Goal: Navigation & Orientation: Understand site structure

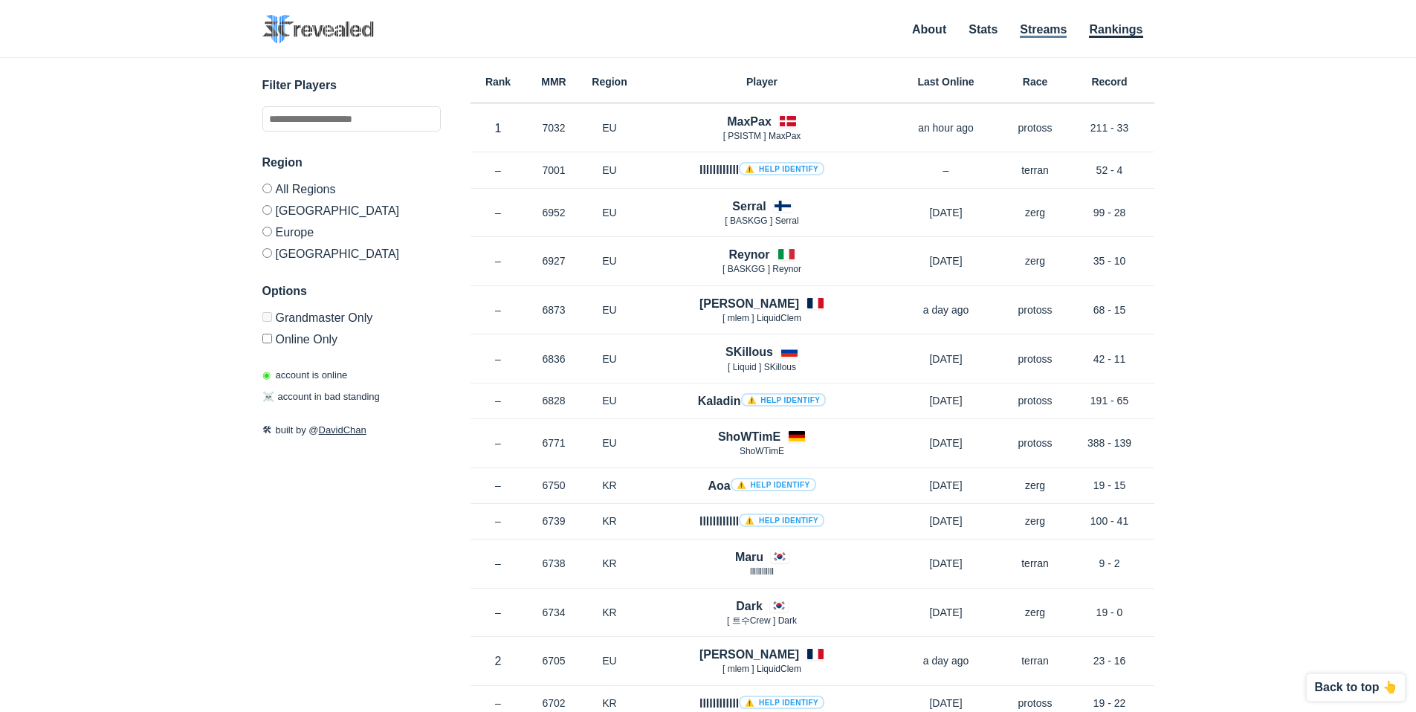
click at [1052, 30] on link "Streams" at bounding box center [1043, 30] width 47 height 15
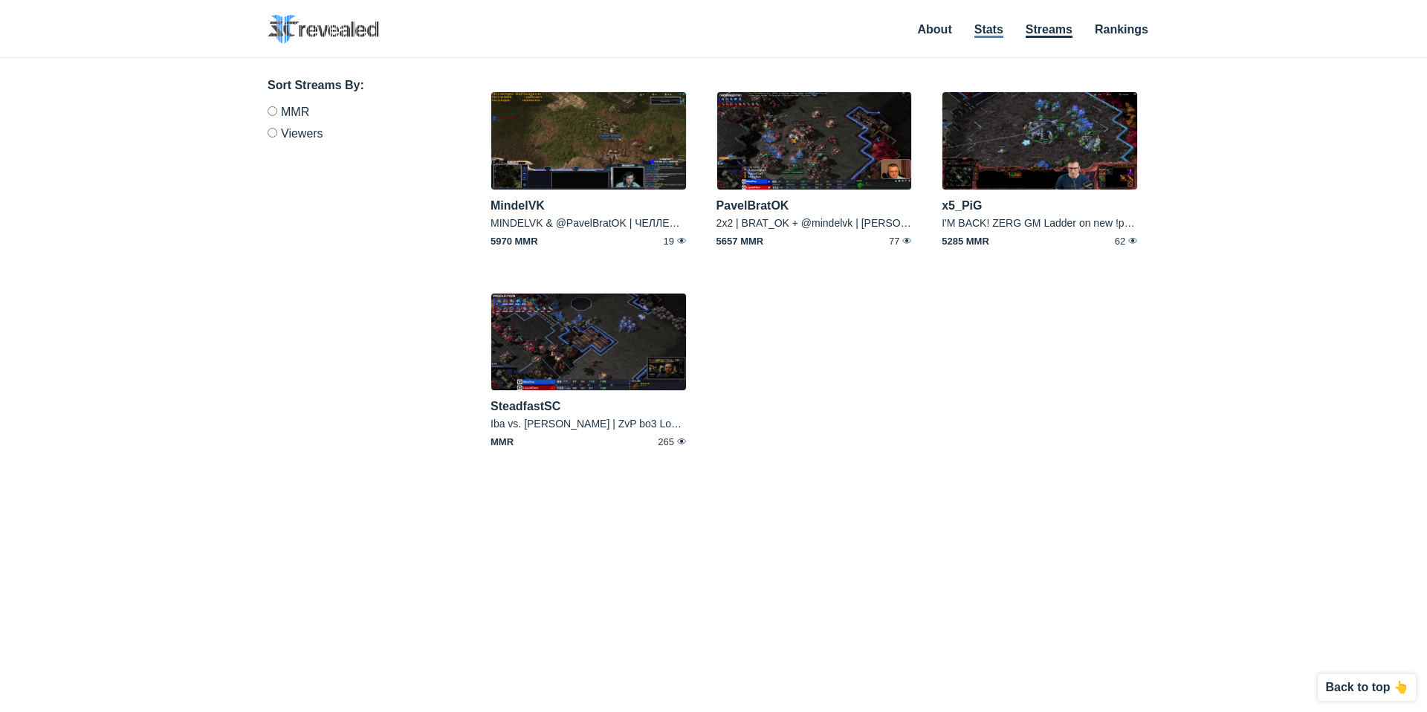
click at [985, 30] on link "Stats" at bounding box center [989, 30] width 29 height 15
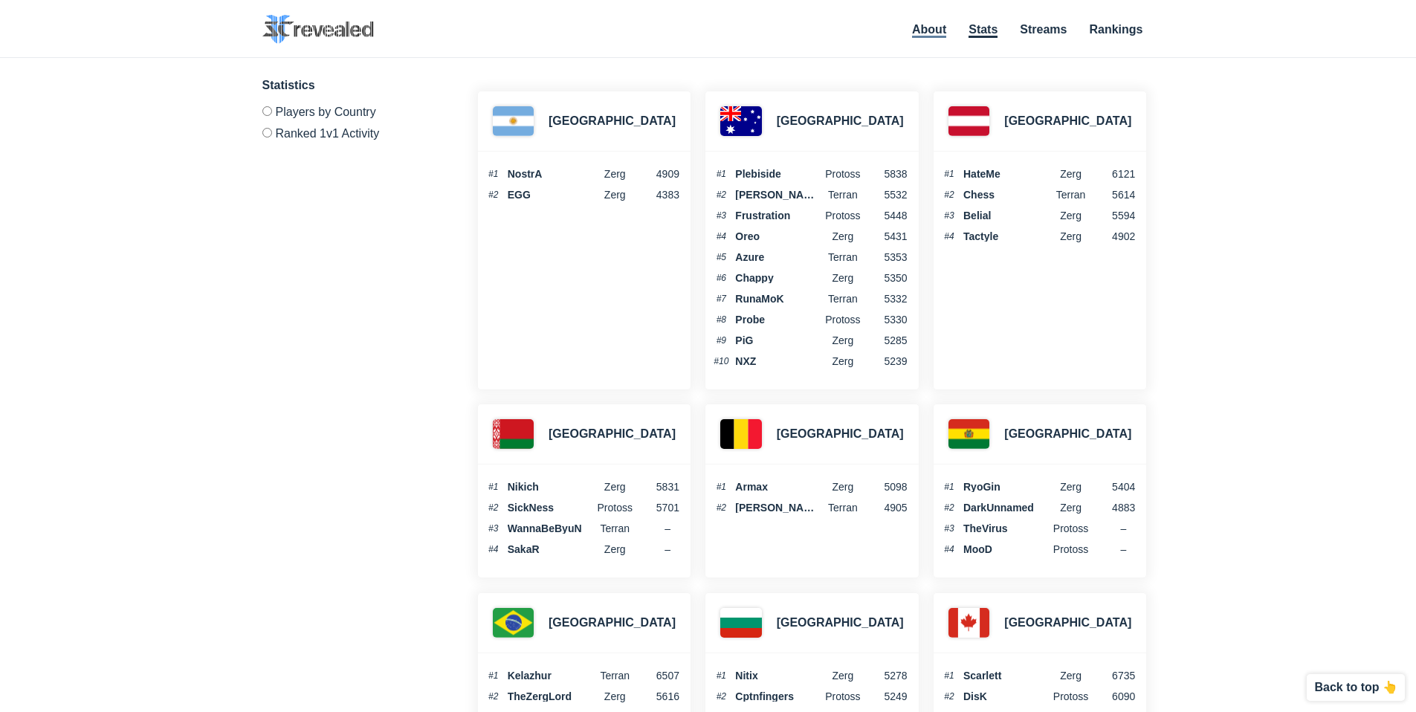
click at [937, 34] on link "About" at bounding box center [929, 30] width 34 height 15
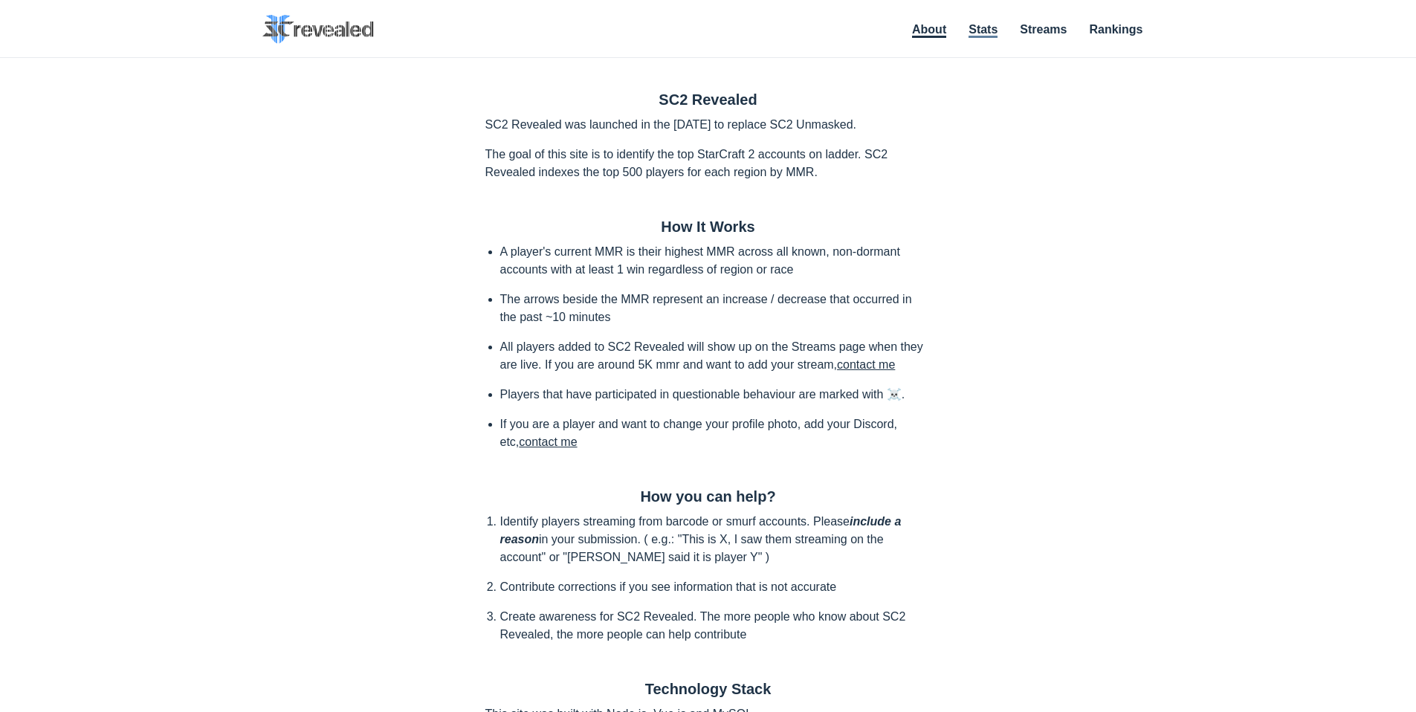
click at [998, 36] on link "Stats" at bounding box center [983, 30] width 29 height 15
